Goal: Find specific fact: Find contact information

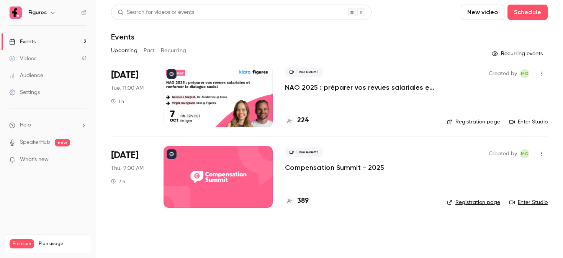
click at [222, 77] on div at bounding box center [217, 96] width 109 height 61
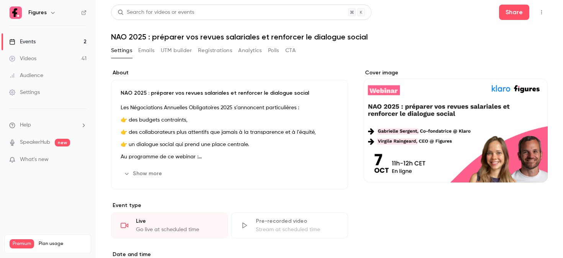
click at [206, 53] on button "Registrations" at bounding box center [215, 50] width 34 height 12
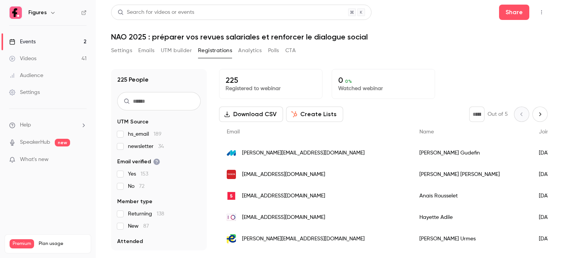
click at [152, 97] on input "text" at bounding box center [158, 101] width 83 height 18
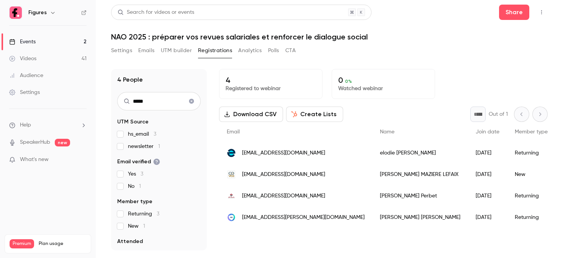
click at [287, 175] on span "[EMAIL_ADDRESS][DOMAIN_NAME]" at bounding box center [283, 174] width 83 height 8
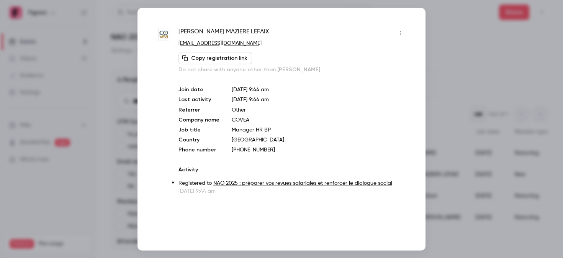
click at [251, 150] on p "[PHONE_NUMBER]" at bounding box center [319, 149] width 175 height 8
copy p "33769447248"
click at [427, 43] on div at bounding box center [281, 129] width 563 height 258
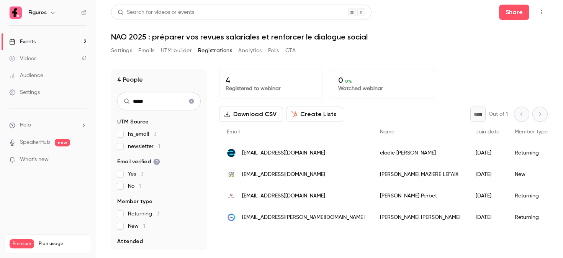
click at [170, 102] on input "*****" at bounding box center [158, 101] width 83 height 18
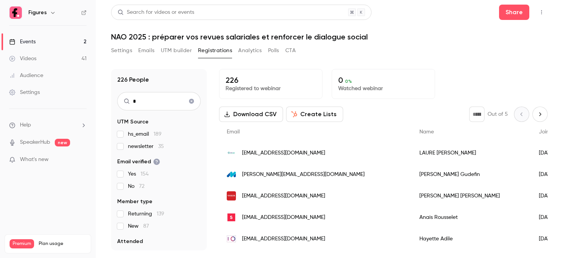
type input "*"
click at [38, 49] on link "Events 2" at bounding box center [48, 41] width 96 height 17
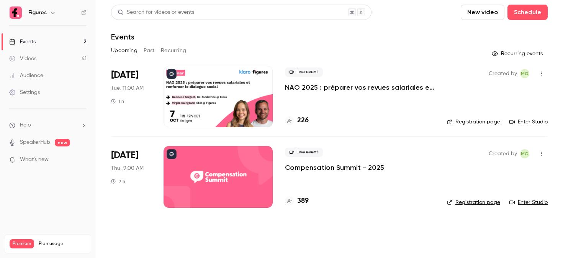
click at [208, 165] on div at bounding box center [217, 176] width 109 height 61
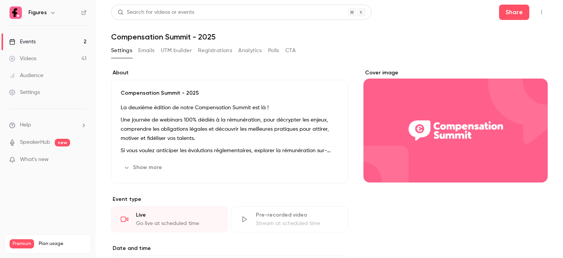
click at [207, 53] on button "Registrations" at bounding box center [215, 50] width 34 height 12
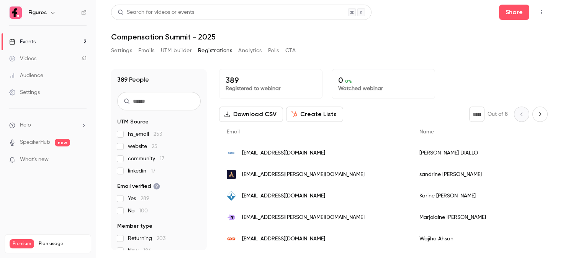
click at [177, 97] on input "text" at bounding box center [158, 101] width 83 height 18
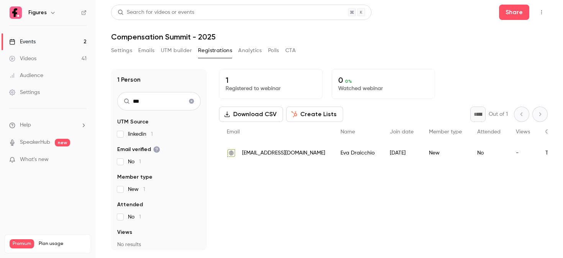
type input "***"
click at [268, 155] on span "[EMAIL_ADDRESS][DOMAIN_NAME]" at bounding box center [283, 153] width 83 height 8
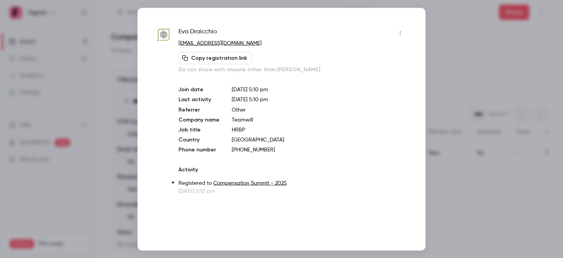
click at [241, 150] on p "[PHONE_NUMBER]" at bounding box center [319, 149] width 175 height 8
copy p "33179363693"
